Goal: Information Seeking & Learning: Understand process/instructions

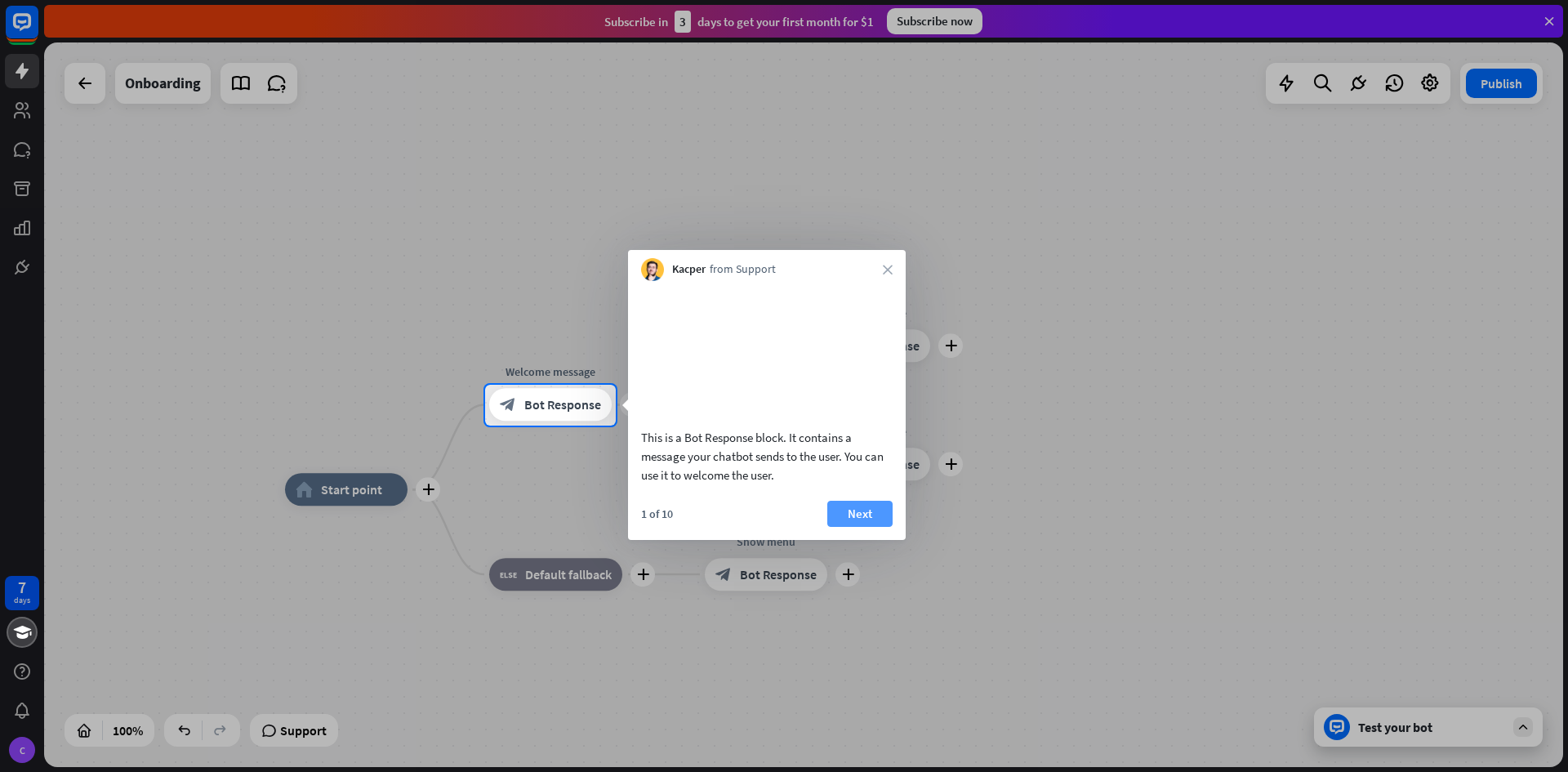
click at [859, 527] on button "Next" at bounding box center [859, 513] width 65 height 27
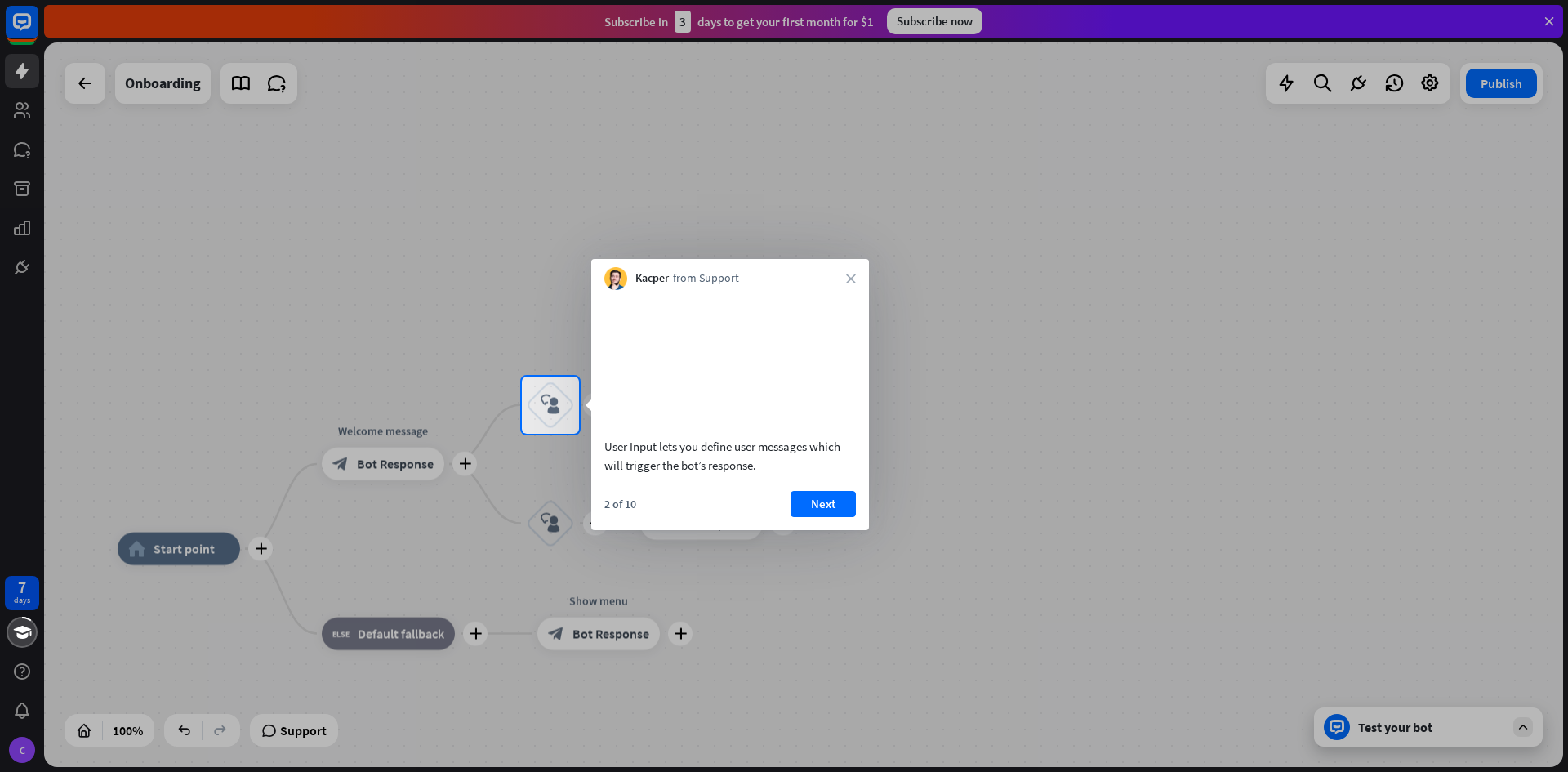
click at [823, 517] on button "Next" at bounding box center [822, 504] width 65 height 27
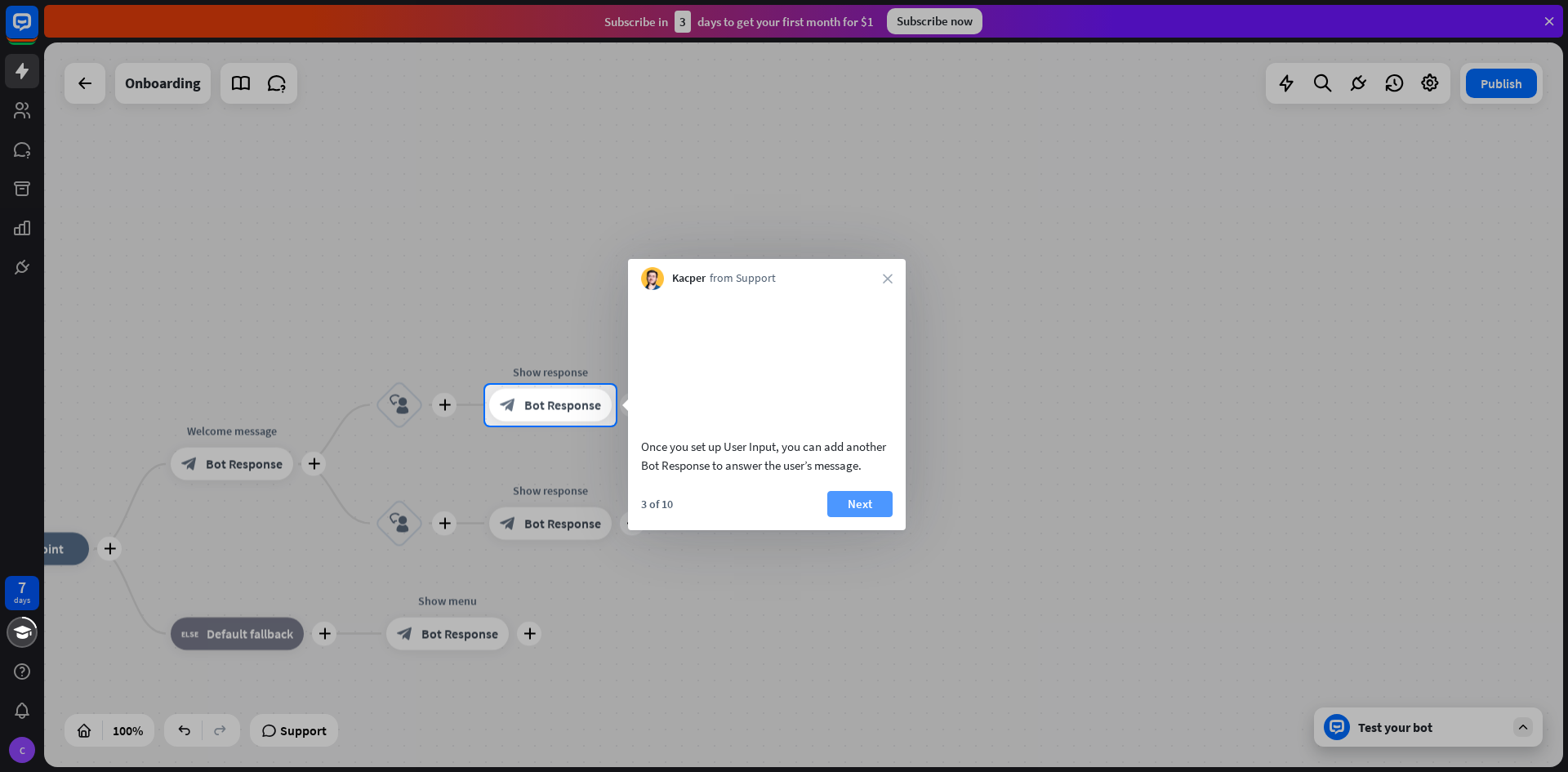
click at [833, 517] on button "Next" at bounding box center [859, 504] width 65 height 27
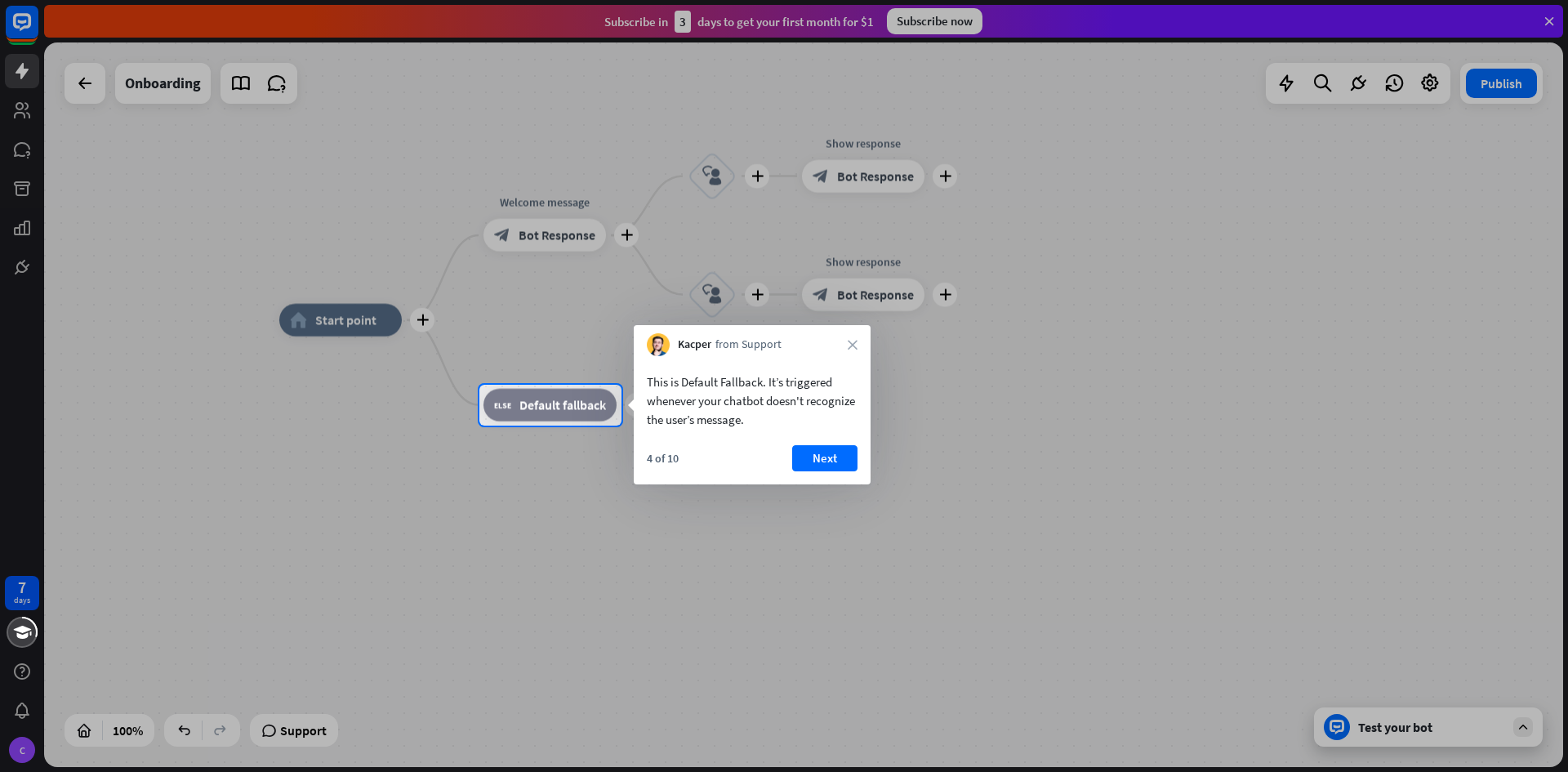
click at [813, 459] on button "Next" at bounding box center [824, 458] width 65 height 27
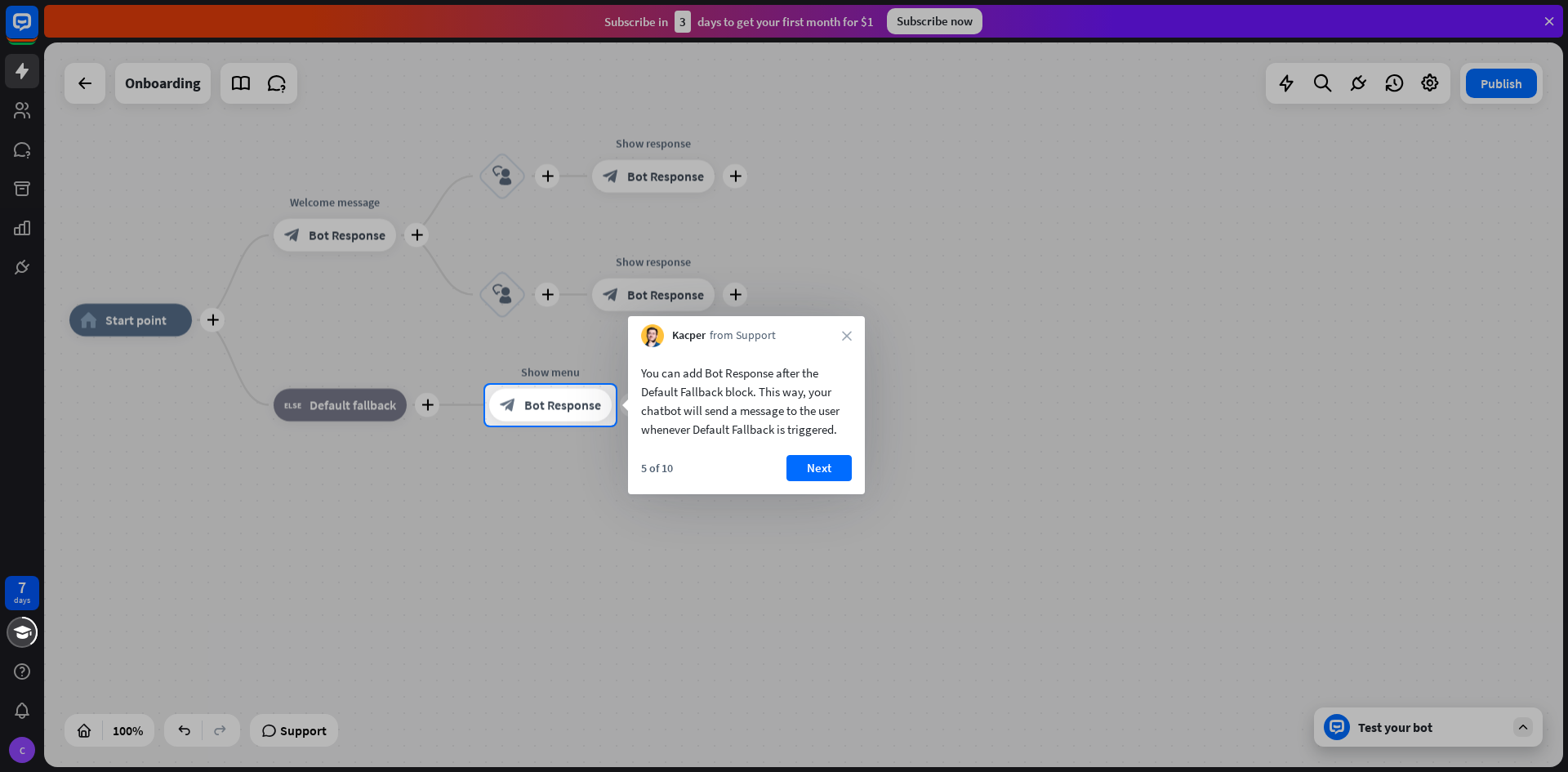
click at [859, 477] on div "5 of 10 Next" at bounding box center [746, 474] width 237 height 39
click at [823, 468] on button "Next" at bounding box center [818, 467] width 65 height 27
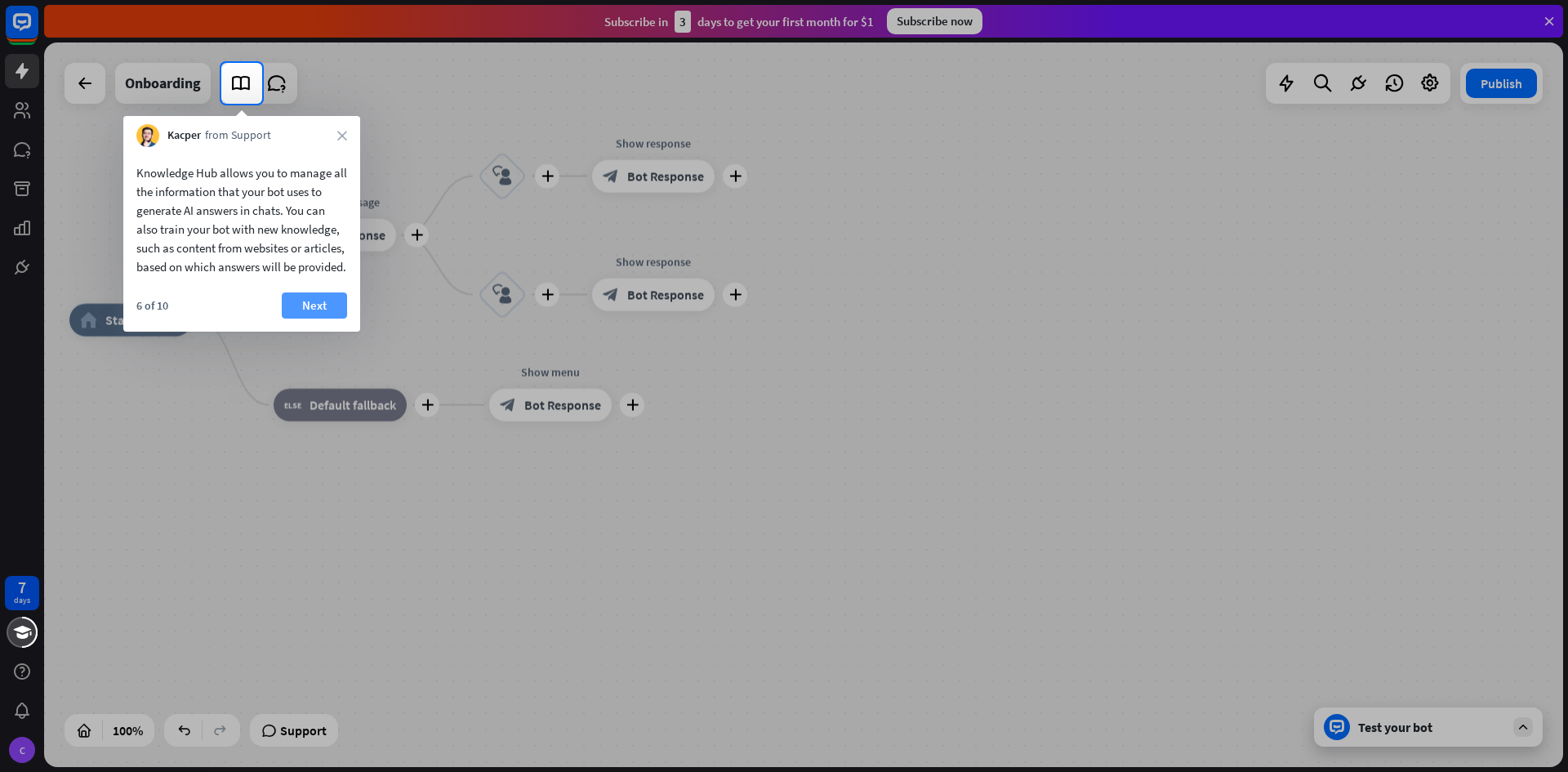
click at [322, 318] on button "Next" at bounding box center [314, 306] width 65 height 27
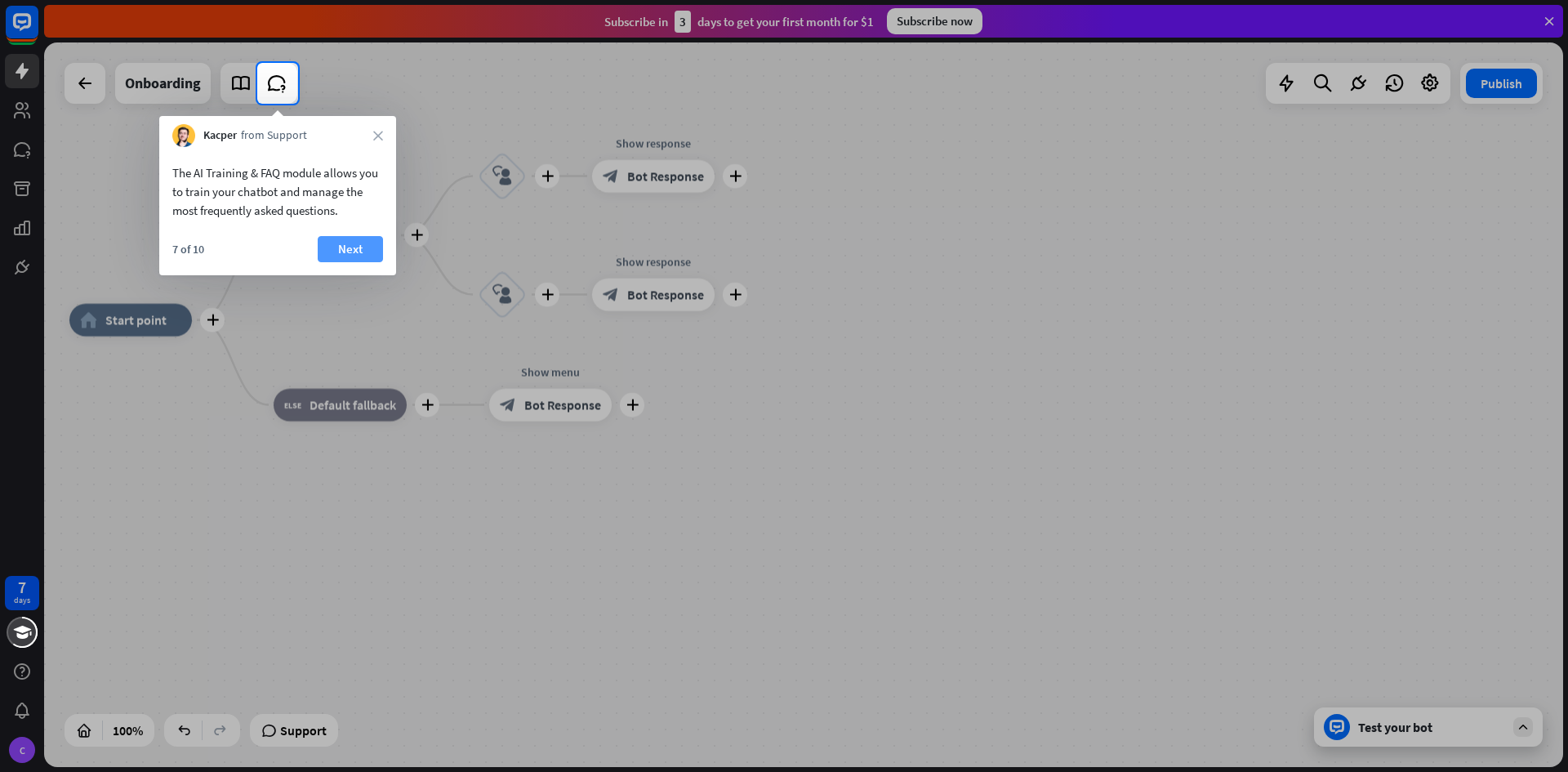
click at [347, 253] on button "Next" at bounding box center [349, 249] width 65 height 27
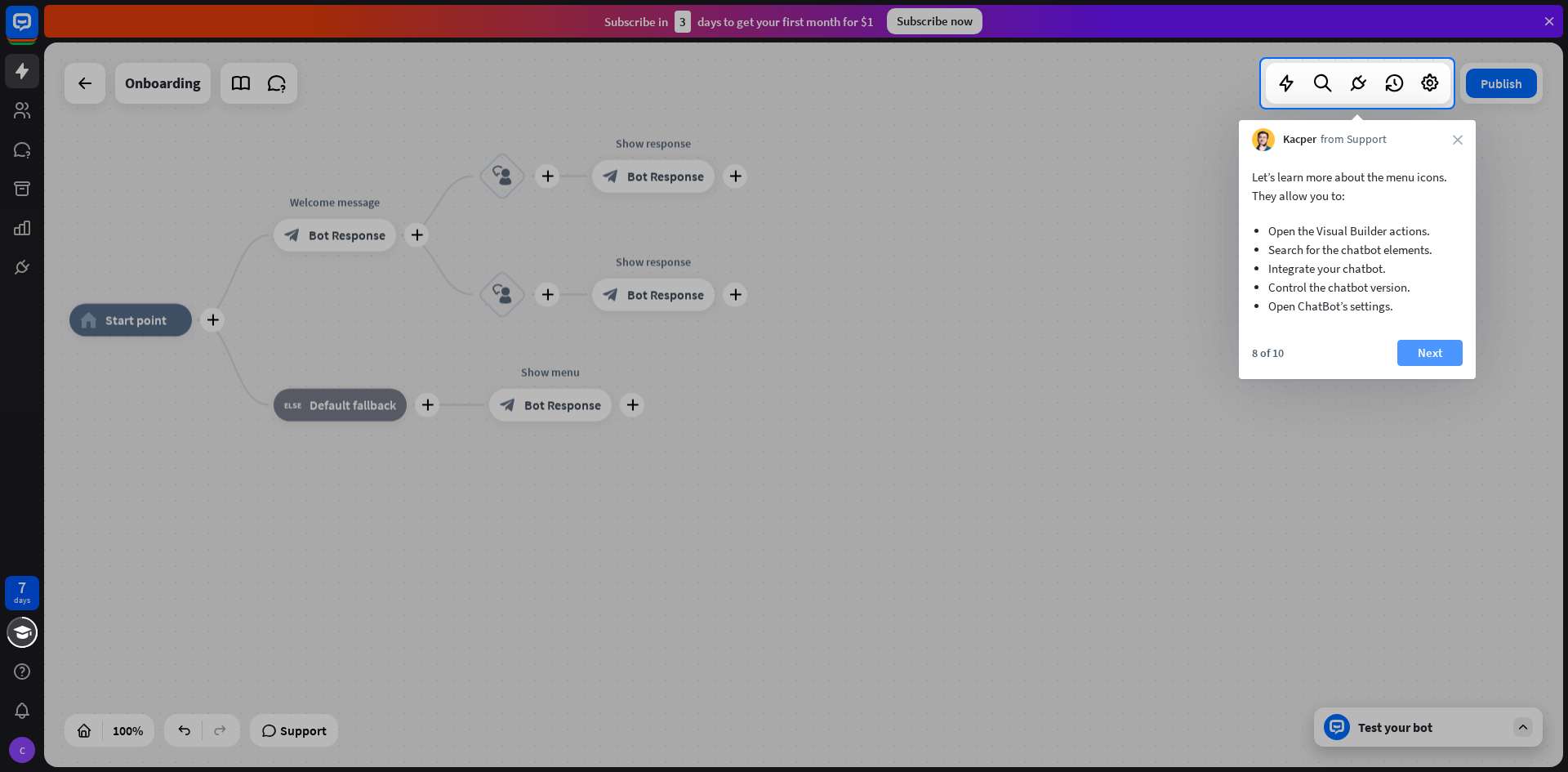
click at [1414, 352] on button "Next" at bounding box center [1429, 352] width 65 height 27
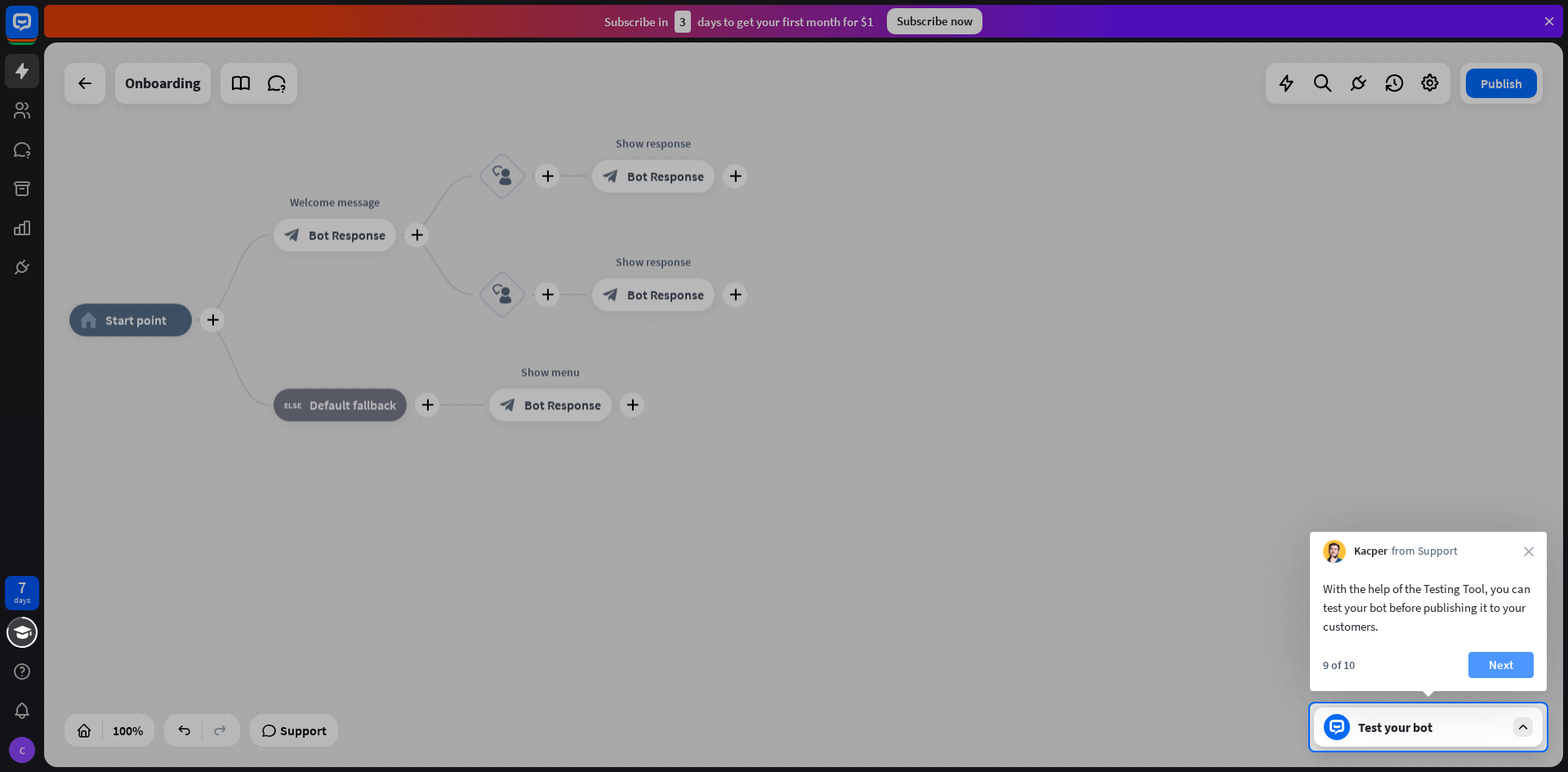
click at [1512, 659] on button "Next" at bounding box center [1500, 665] width 65 height 27
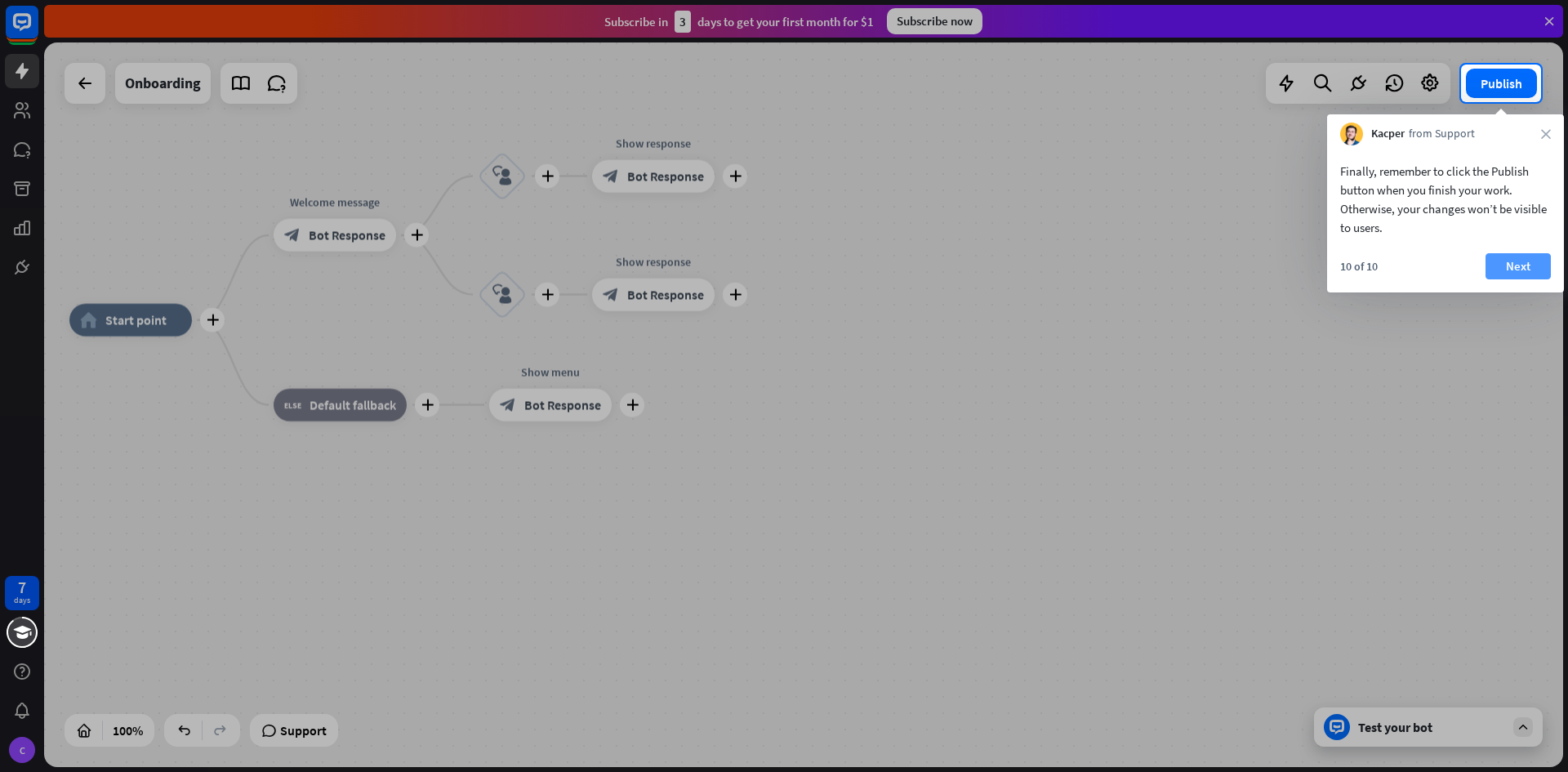
click at [1520, 271] on button "Next" at bounding box center [1517, 266] width 65 height 27
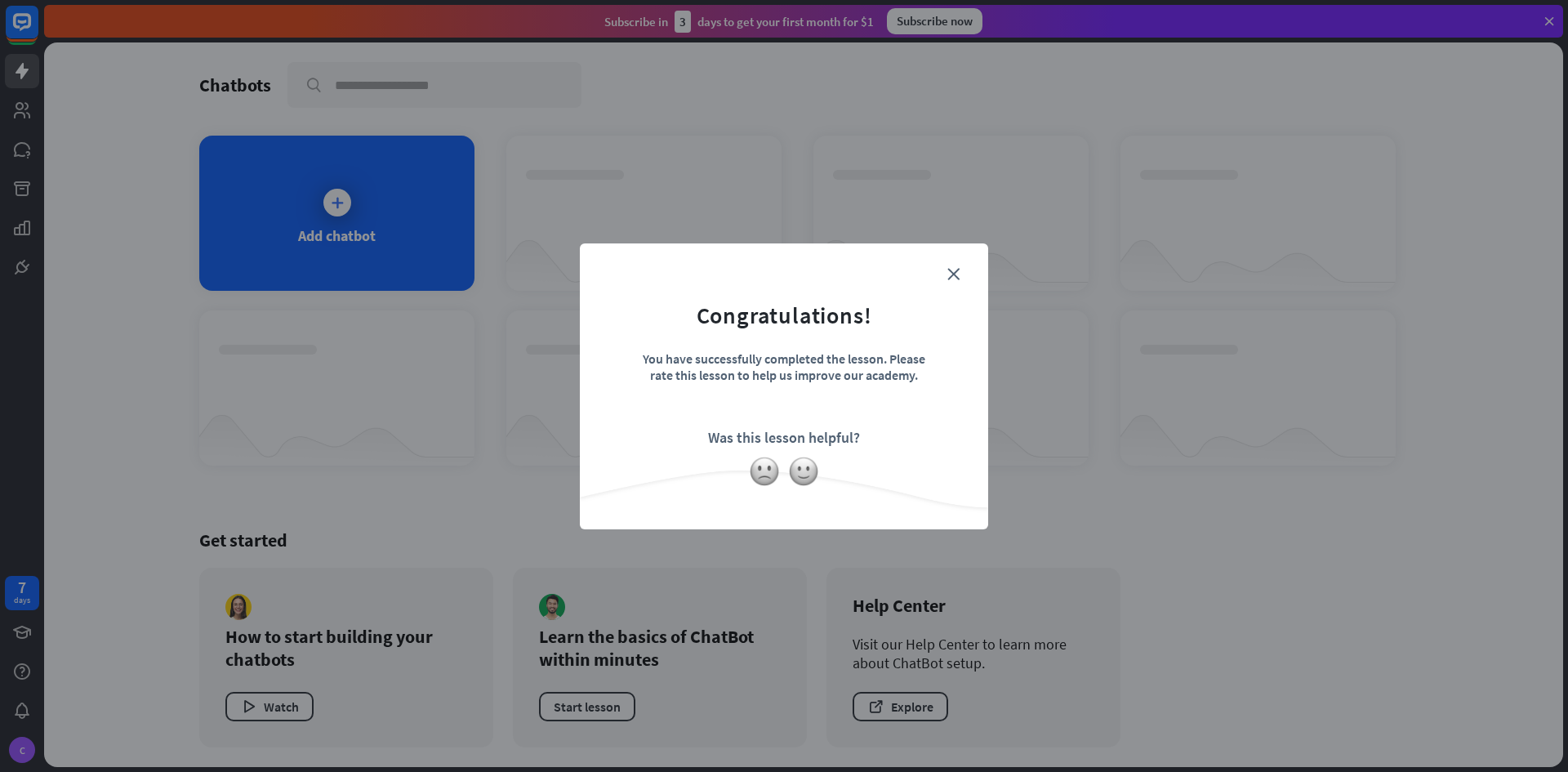
click at [959, 273] on form "Congratulations! You have successfully completed the lesson. Please rate this l…" at bounding box center [784, 360] width 368 height 195
click at [955, 265] on form "Congratulations! You have successfully completed the lesson. Please rate this l…" at bounding box center [784, 360] width 368 height 195
click at [955, 271] on icon "close" at bounding box center [953, 273] width 12 height 12
